Goal: Check status

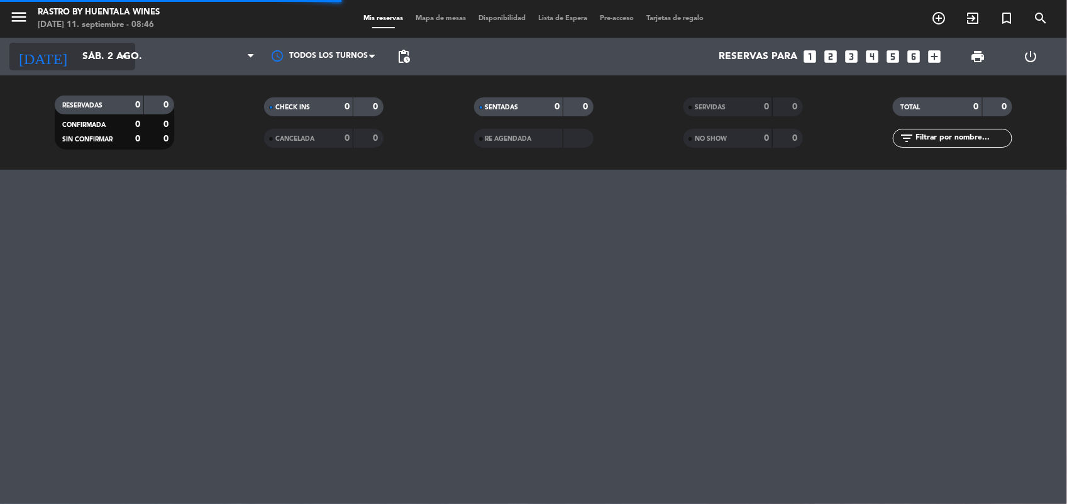
click at [76, 60] on input "sáb. 2 ago." at bounding box center [142, 57] width 133 height 25
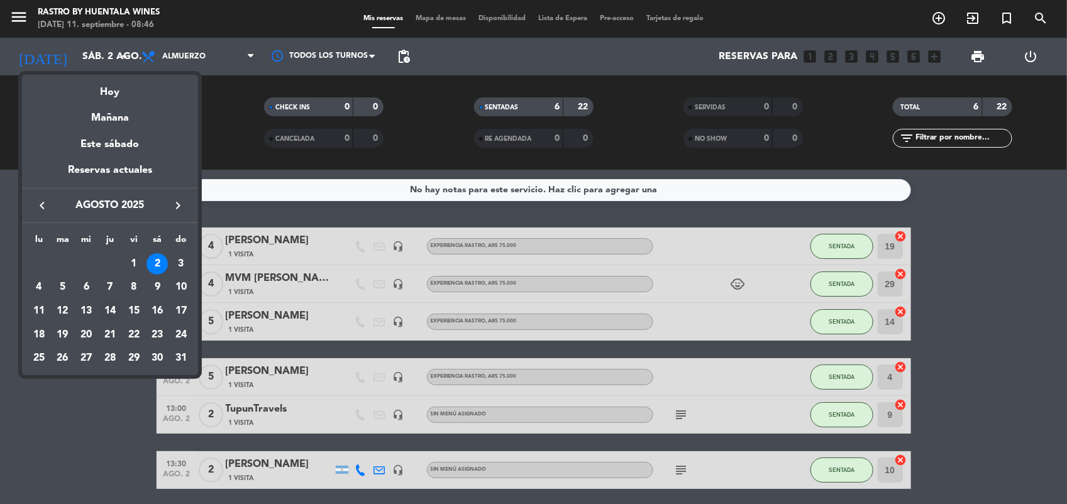
click at [108, 315] on div "14" at bounding box center [109, 311] width 21 height 21
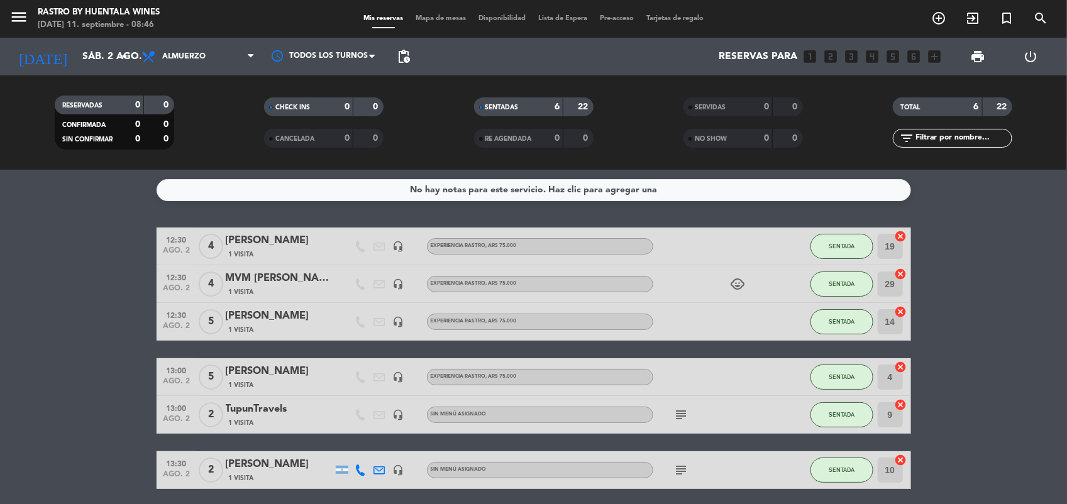
type input "jue. 14 ago."
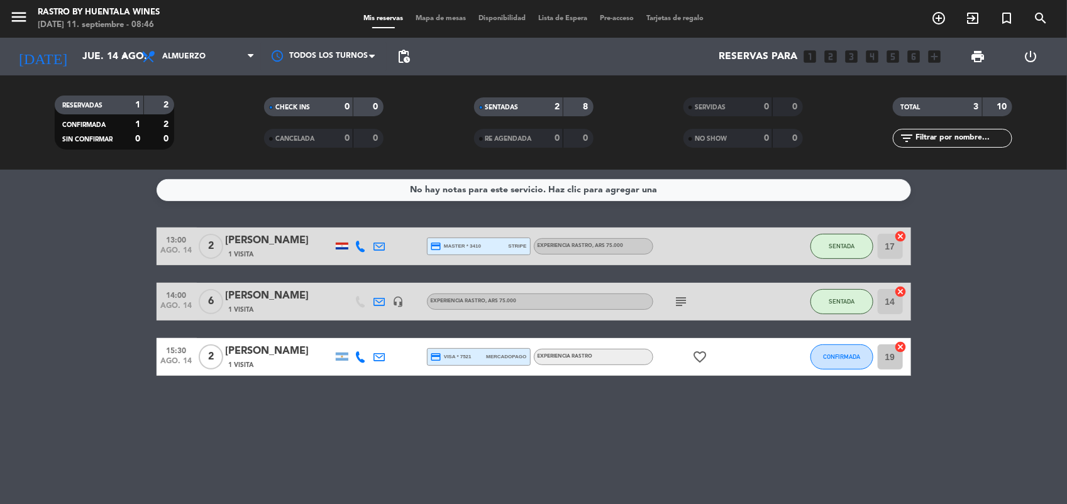
click at [268, 371] on div "15:30 [DATE] 2 [PERSON_NAME] 1 Visita credit_card visa * 7521 mercadopago EXPER…" at bounding box center [534, 357] width 754 height 38
click at [270, 356] on div "[PERSON_NAME]" at bounding box center [279, 351] width 107 height 16
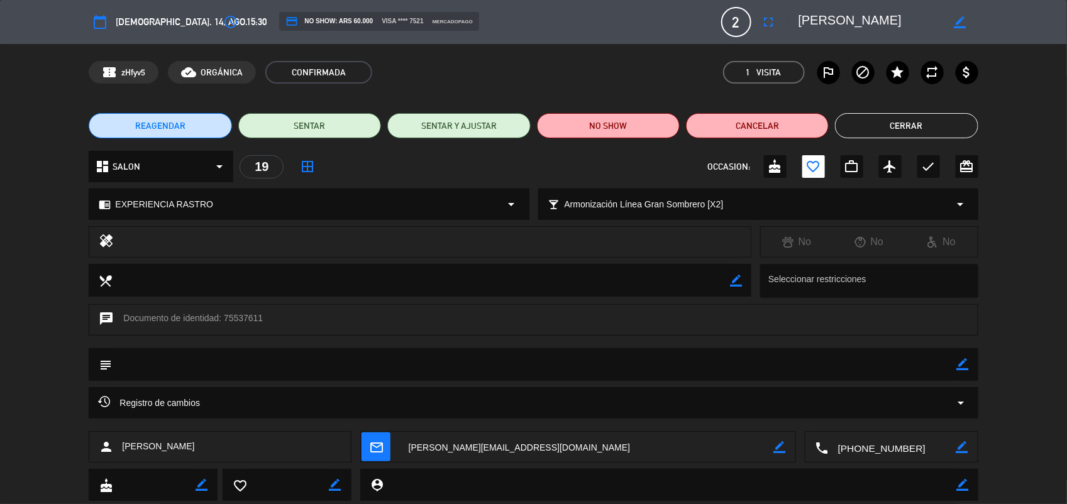
click at [915, 132] on button "Cerrar" at bounding box center [906, 125] width 143 height 25
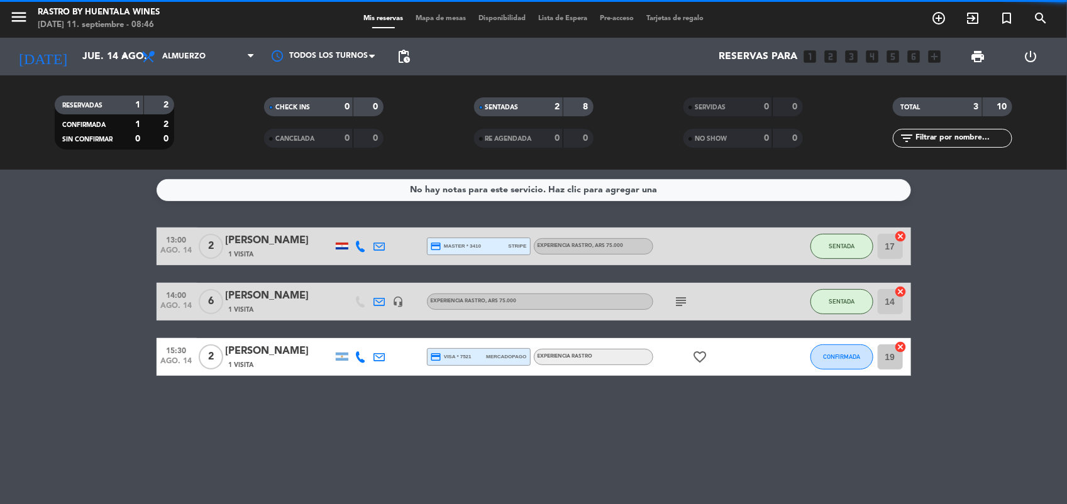
click at [235, 250] on span "1 Visita" at bounding box center [241, 255] width 25 height 10
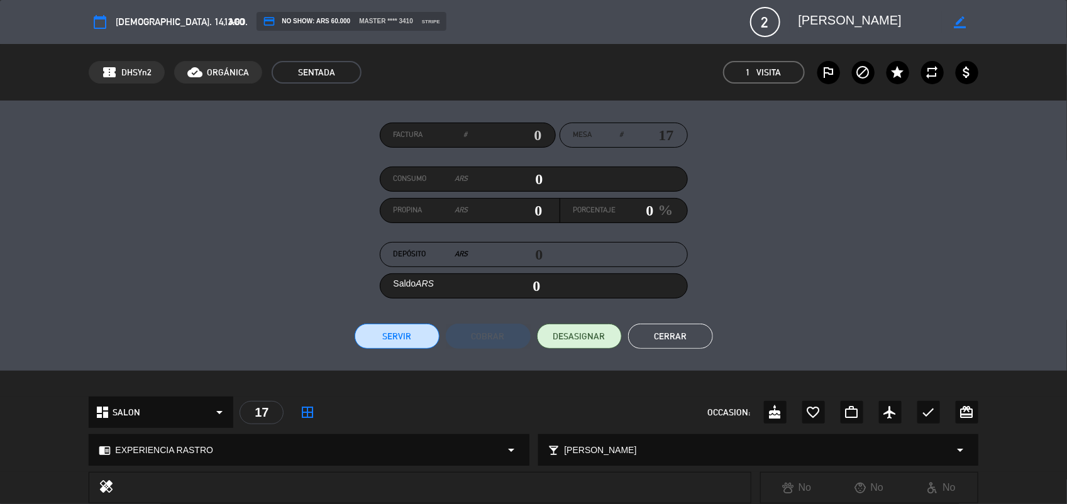
click at [677, 340] on button "Cerrar" at bounding box center [670, 336] width 85 height 25
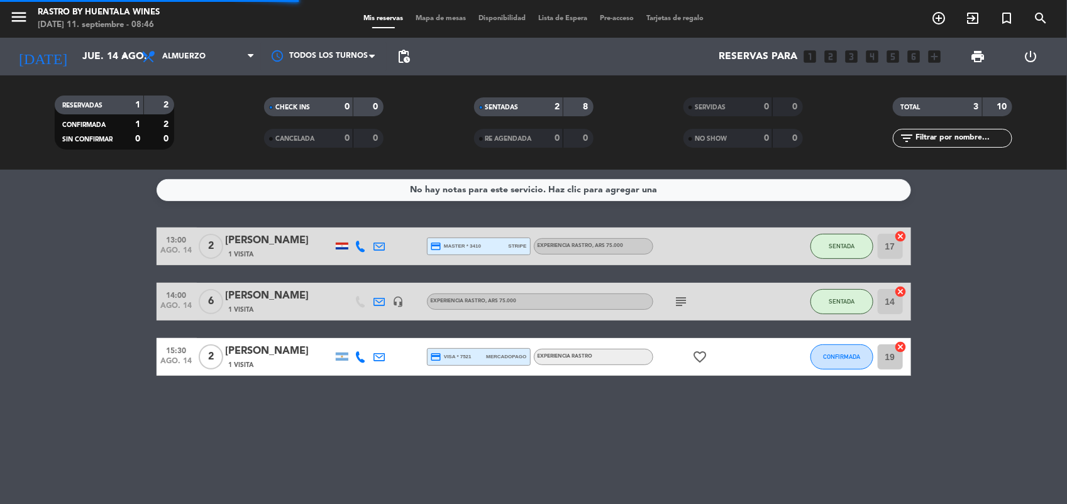
click at [262, 314] on div "1 Visita" at bounding box center [279, 309] width 107 height 11
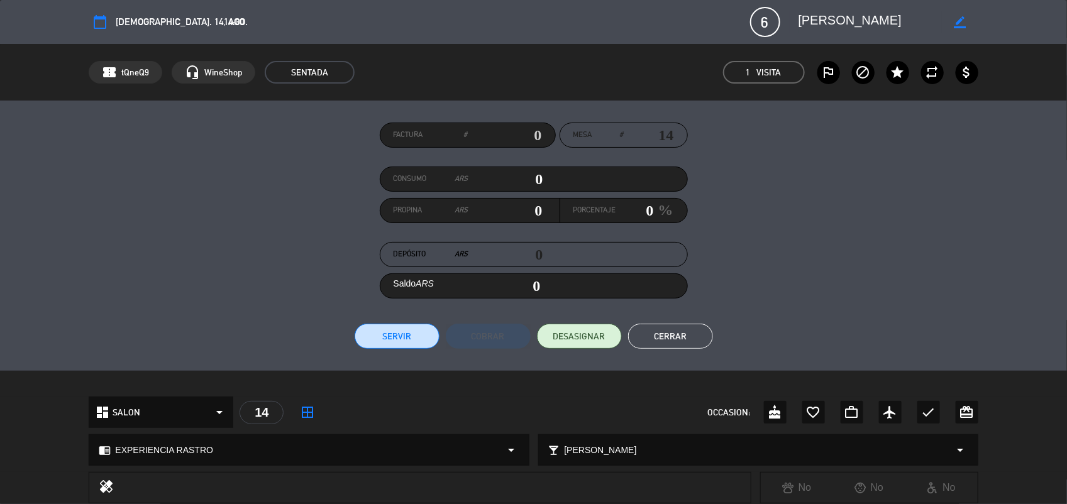
click at [649, 334] on button "Cerrar" at bounding box center [670, 336] width 85 height 25
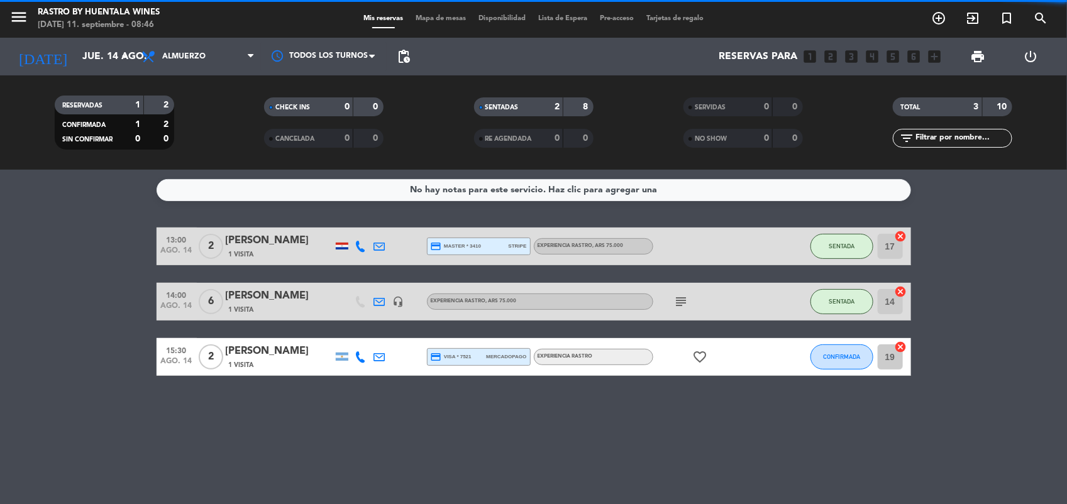
click at [988, 228] on bookings-row "13:00 [DATE] 2 [PERSON_NAME] 1 Visita credit_card master * 3410 stripe EXPERIEN…" at bounding box center [533, 302] width 1067 height 148
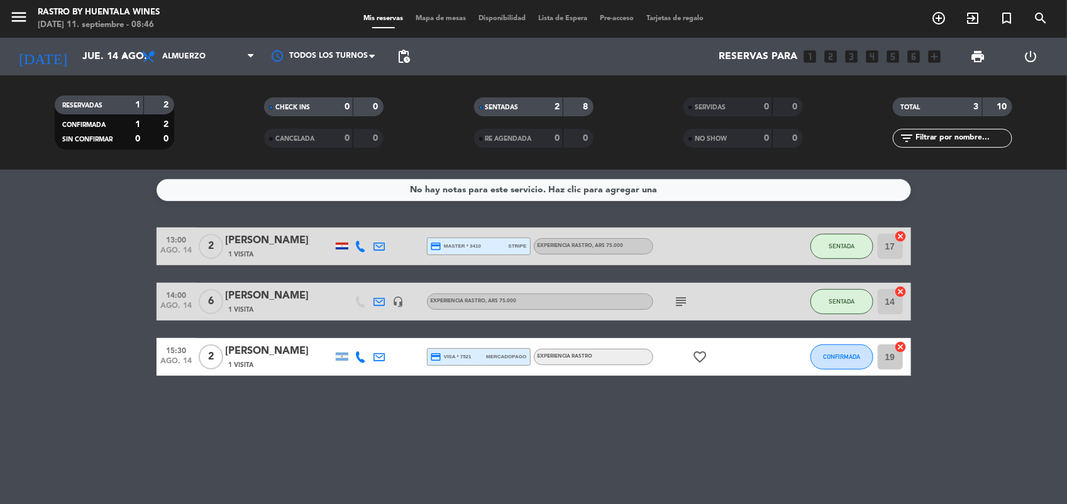
click at [245, 437] on div "No hay notas para este servicio. Haz clic para agregar una 13:00 [DATE] 2 [PERS…" at bounding box center [533, 337] width 1067 height 334
click at [949, 214] on div "No hay notas para este servicio. Haz clic para agregar una 13:00 [DATE] 2 [PERS…" at bounding box center [533, 337] width 1067 height 334
click at [1020, 187] on service-notes "No hay notas para este servicio. Haz clic para agregar una" at bounding box center [533, 190] width 1067 height 22
